Goal: Book appointment/travel/reservation

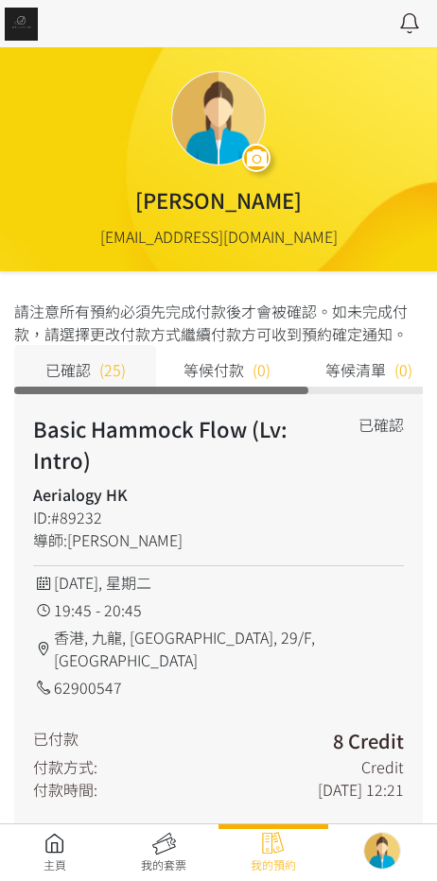
click at [44, 835] on link at bounding box center [55, 853] width 110 height 42
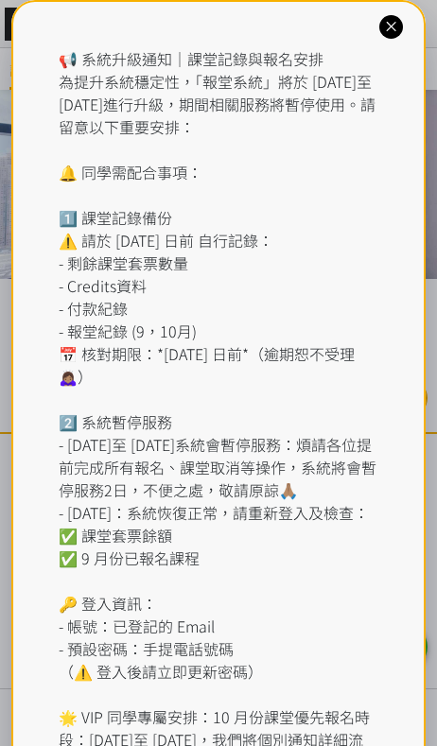
click at [336, 11] on div "📢 系統升級通知｜課堂記錄與報名安排 為提升系統穩定性，「報堂系統」將於 2025 年 9 月 1 日至 2 日進行升級，期間相關服務將暫停使用。請留意以下重…" at bounding box center [218, 444] width 415 height 889
click at [395, 24] on icon at bounding box center [391, 27] width 18 height 18
click at [383, 36] on div at bounding box center [391, 27] width 24 height 24
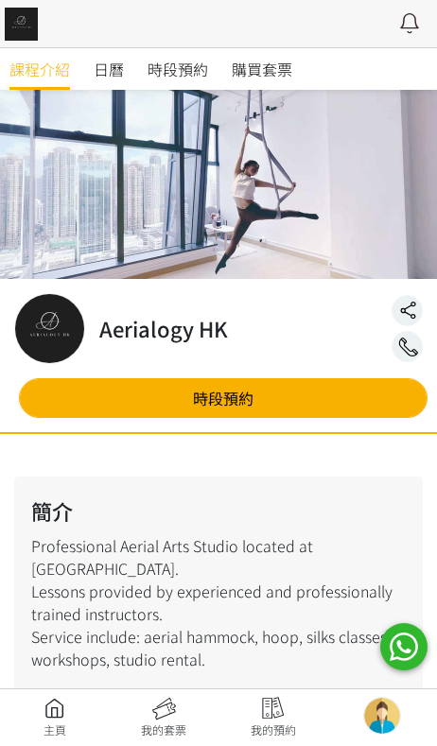
click at [202, 69] on span "時段預約" at bounding box center [178, 69] width 61 height 23
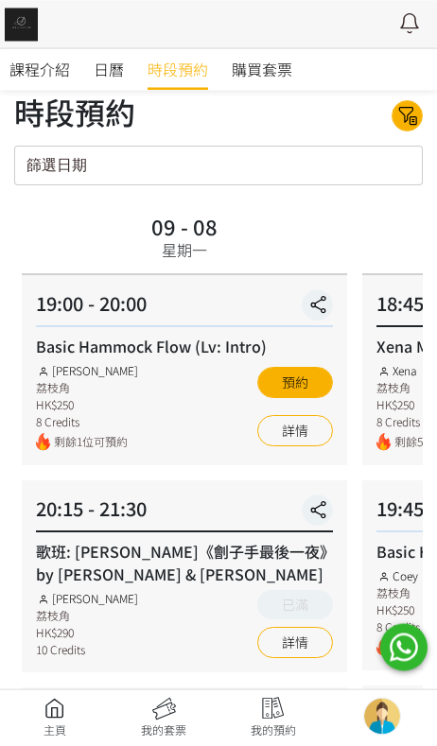
scroll to position [24, 0]
click at [309, 371] on button "預約" at bounding box center [295, 382] width 76 height 31
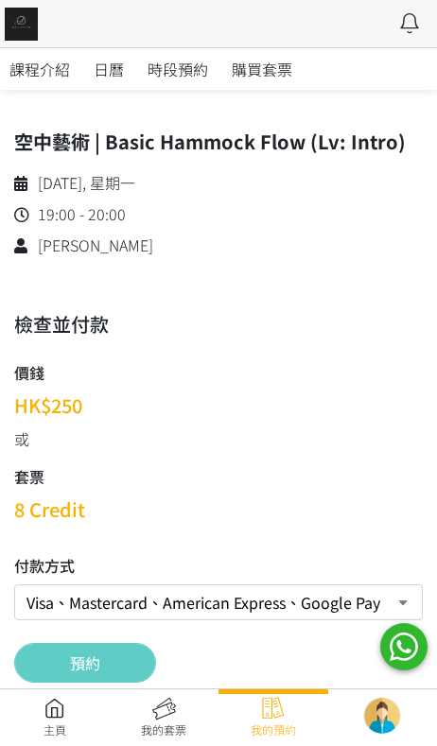
click at [66, 597] on select "Visa、Mastercard、American Express、Google Pay 、Apple Pay Credit 套票 (餘額 84 Credit）…" at bounding box center [218, 602] width 409 height 36
select select "credit"
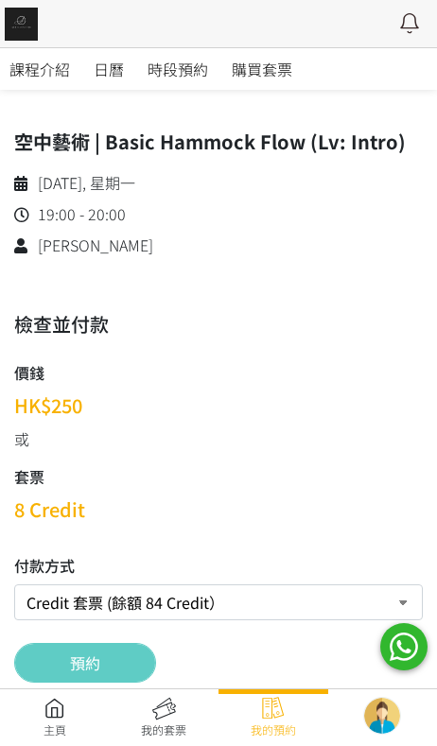
click at [56, 674] on button "預約" at bounding box center [85, 663] width 142 height 40
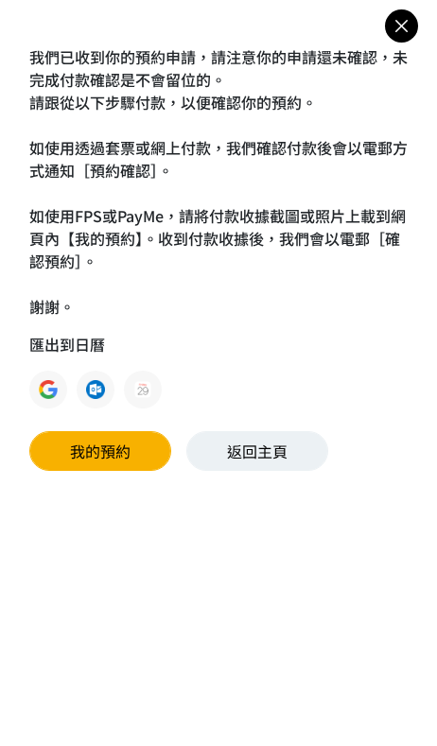
click at [293, 461] on link "返回主頁" at bounding box center [257, 451] width 142 height 40
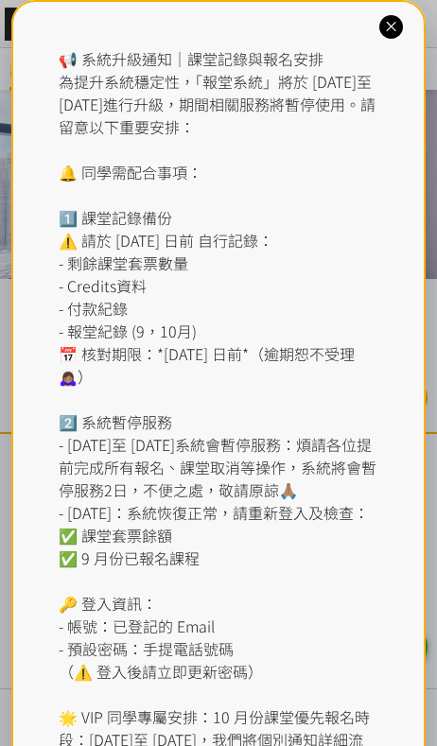
click at [395, 27] on icon at bounding box center [391, 27] width 18 height 18
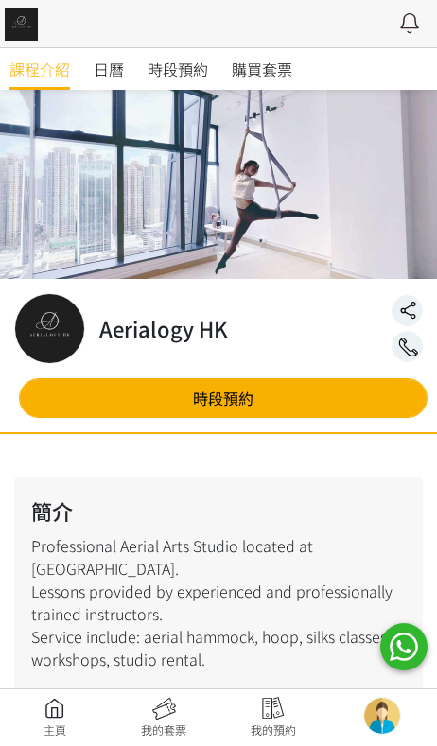
click at [200, 76] on span "時段預約" at bounding box center [178, 69] width 61 height 23
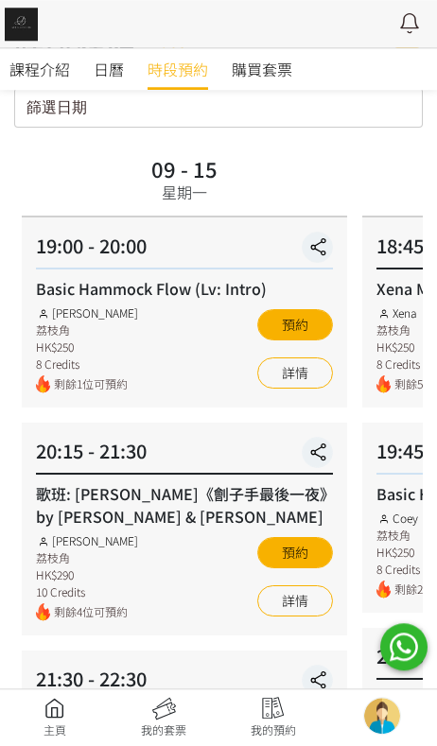
scroll to position [80, 0]
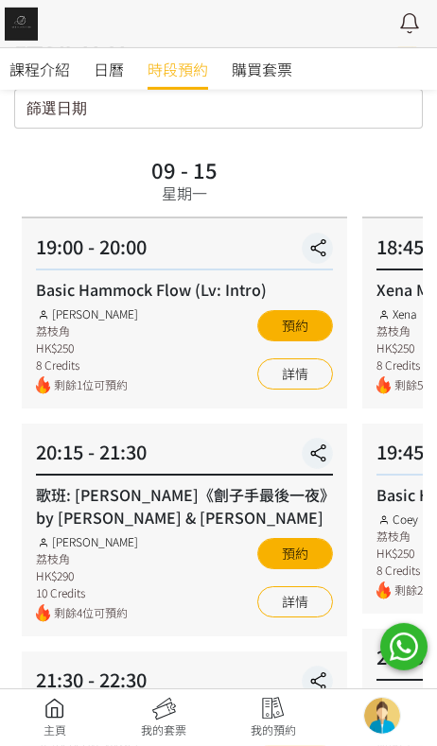
click at [331, 319] on button "預約" at bounding box center [295, 325] width 76 height 31
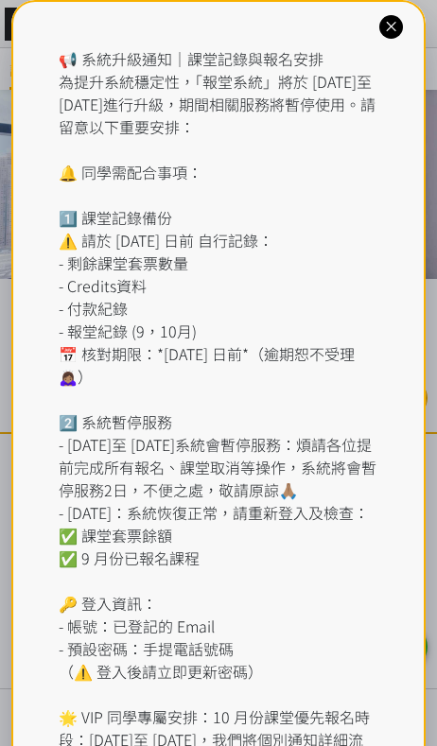
click at [360, 18] on div "📢 系統升級通知｜課堂記錄與報名安排 為提升系統穩定性，「報堂系統」將於 2025 年 9 月 1 日至 2 日進行升級，期間相關服務將暫停使用。請留意以下重…" at bounding box center [218, 444] width 415 height 889
click at [395, 18] on icon at bounding box center [391, 27] width 18 height 18
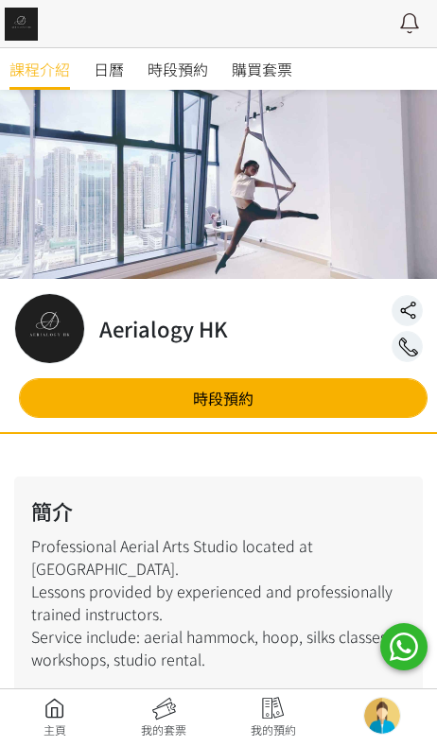
click at [205, 75] on span "時段預約" at bounding box center [178, 69] width 61 height 23
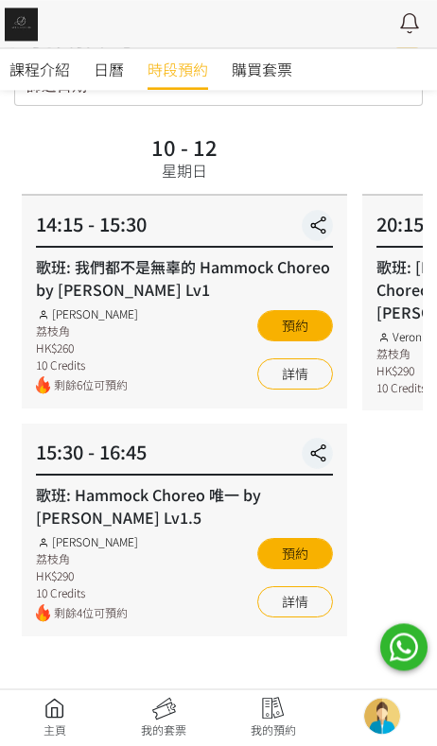
scroll to position [130, 0]
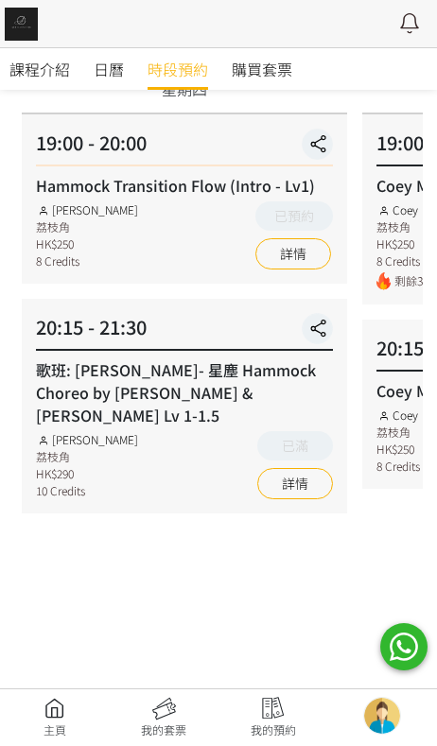
scroll to position [185, 0]
